Goal: Find specific page/section: Find specific page/section

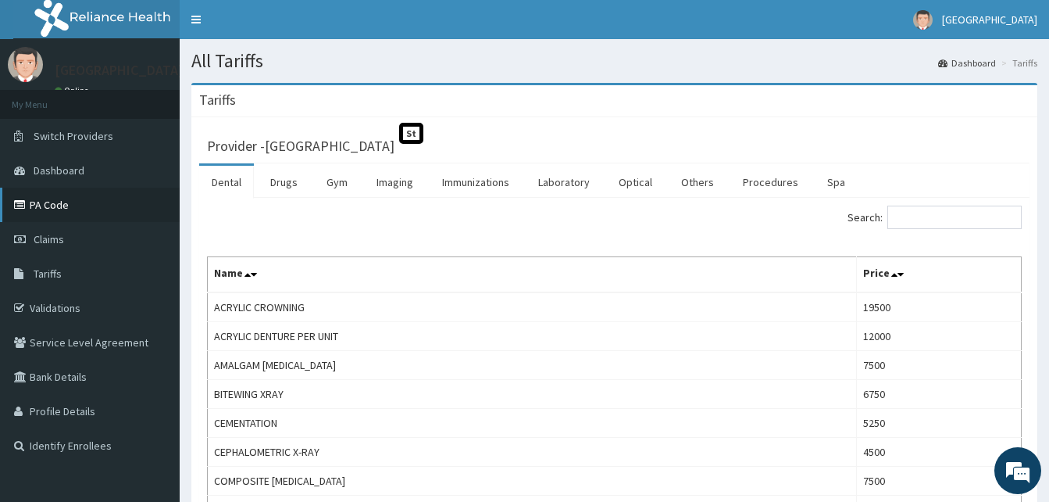
click at [44, 205] on link "PA Code" at bounding box center [90, 204] width 180 height 34
